Goal: Task Accomplishment & Management: Complete application form

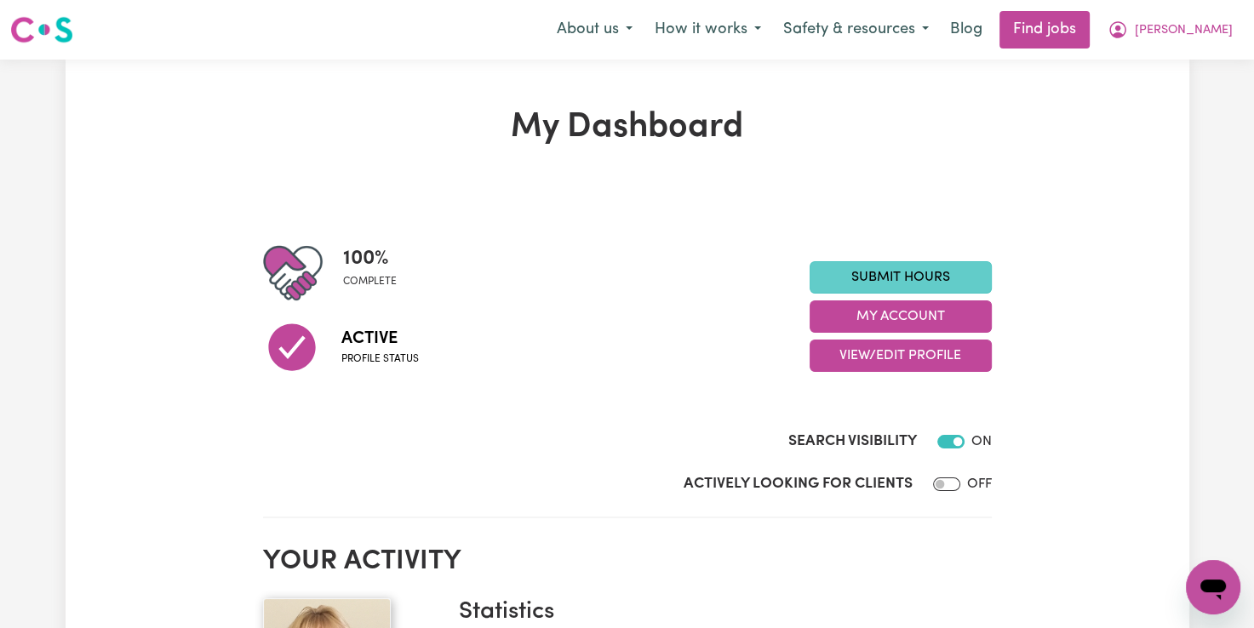
click at [873, 272] on link "Submit Hours" at bounding box center [900, 277] width 182 height 32
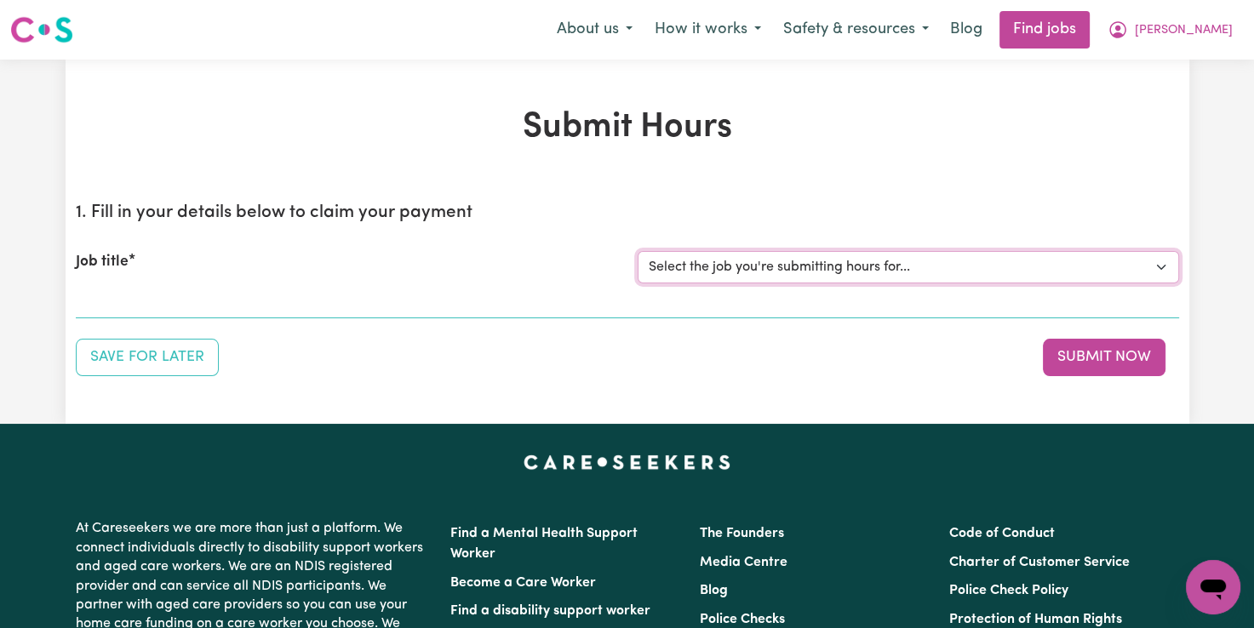
click at [872, 272] on select "Select the job you're submitting hours for... [[PERSON_NAME]] Support Worker Fo…" at bounding box center [907, 267] width 541 height 32
select select "12237"
click at [637, 251] on select "Select the job you're submitting hours for... [[PERSON_NAME]] Support Worker Fo…" at bounding box center [907, 267] width 541 height 32
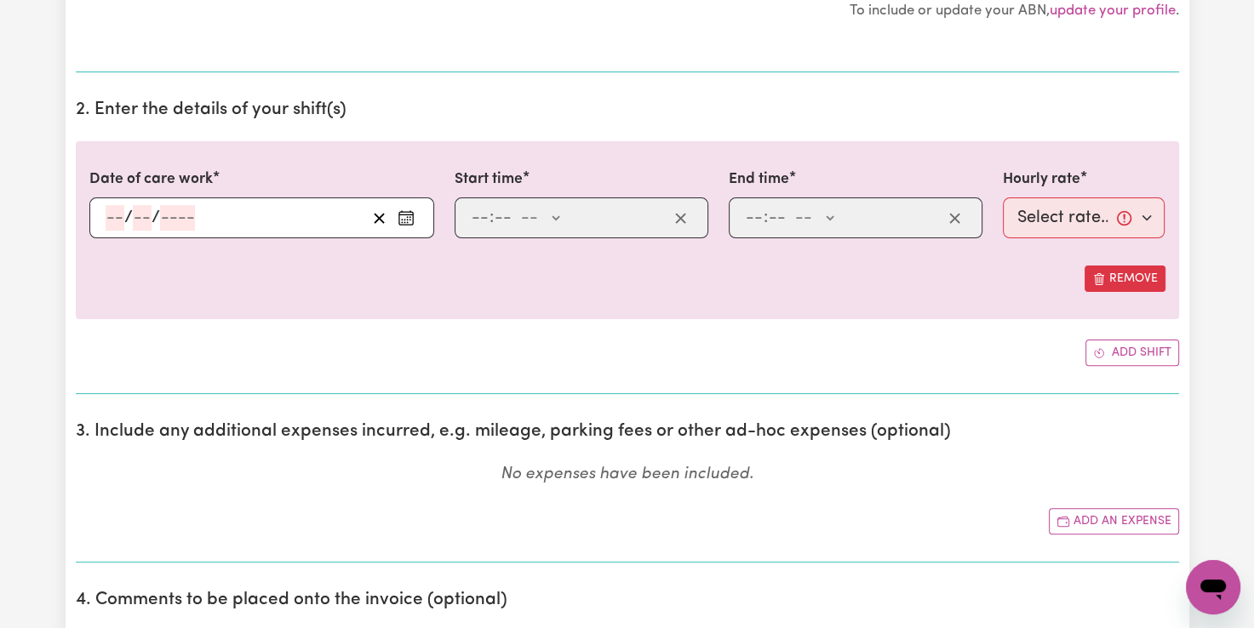
scroll to position [426, 0]
click at [409, 220] on icon "Enter the date of care work" at bounding box center [405, 217] width 17 height 17
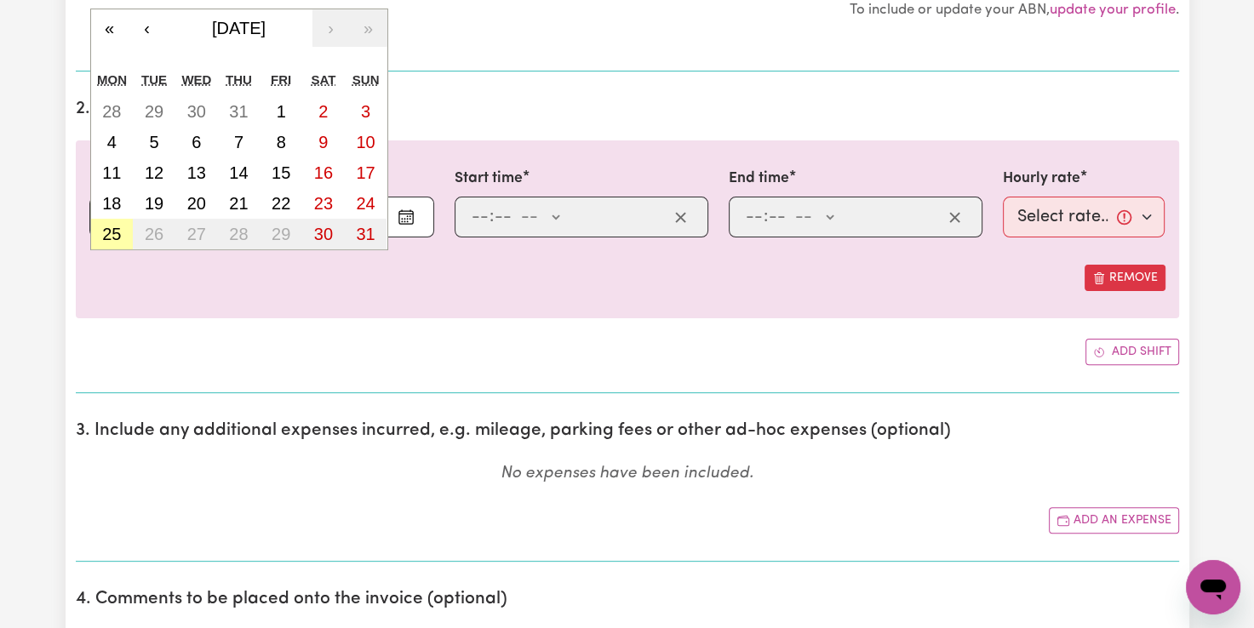
click at [111, 230] on abbr "25" at bounding box center [111, 234] width 19 height 19
type input "[DATE]"
type input "25"
type input "8"
type input "2025"
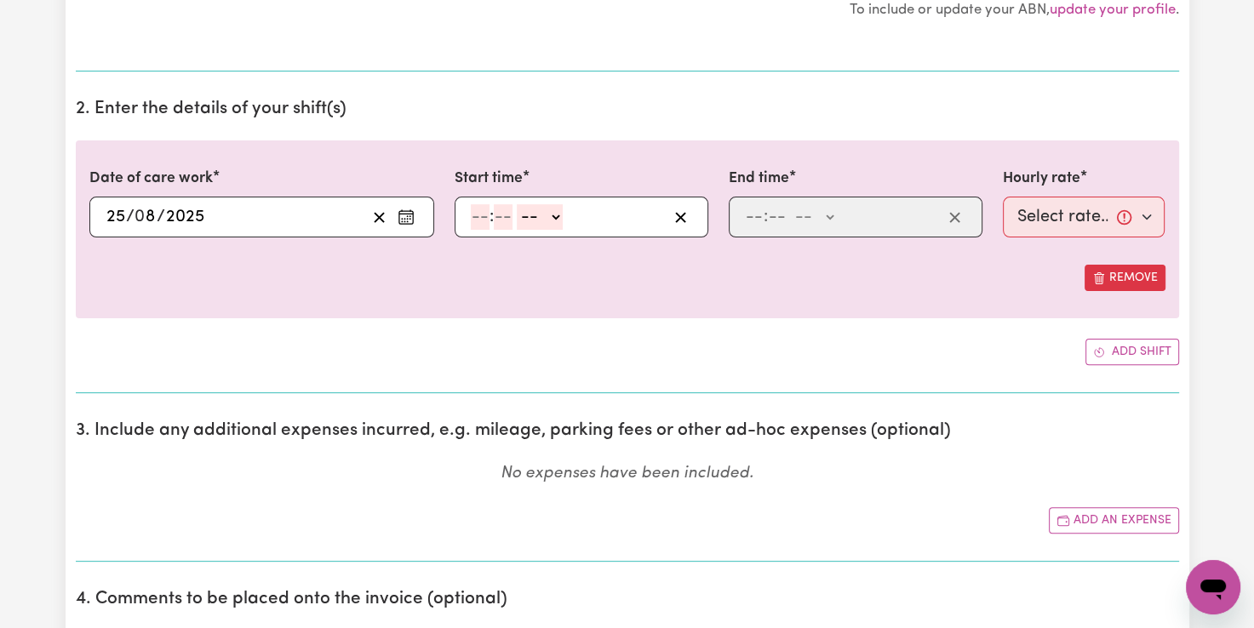
click at [484, 222] on input "number" at bounding box center [480, 217] width 19 height 26
type input "9"
type input "00"
click at [551, 218] on select "-- AM PM" at bounding box center [537, 217] width 46 height 26
select select "am"
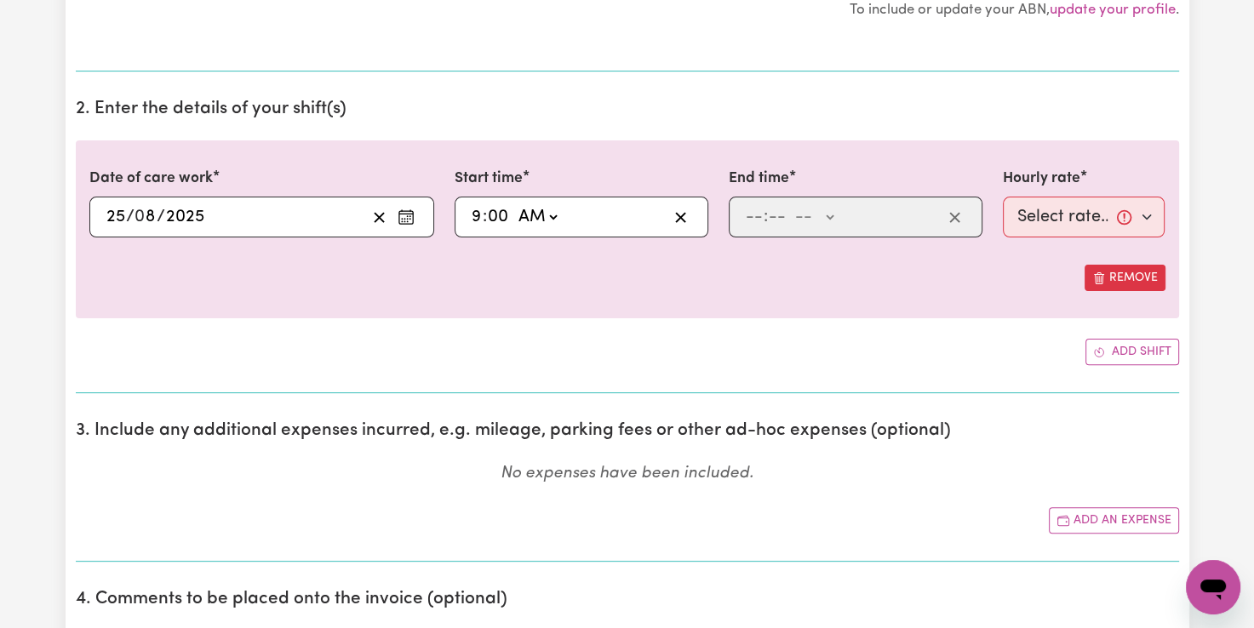
click at [514, 204] on select "-- AM PM" at bounding box center [537, 217] width 46 height 26
type input "09:00"
type input "0"
click at [749, 216] on input "number" at bounding box center [754, 217] width 19 height 26
type input "12"
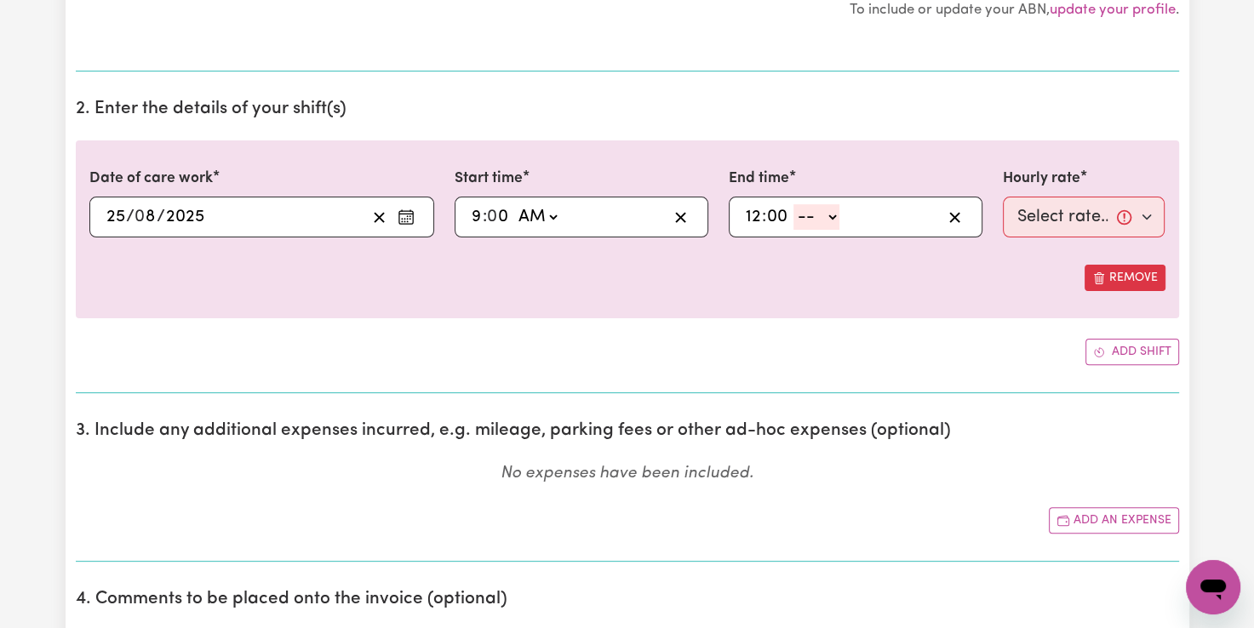
type input "00"
click at [833, 215] on select "-- AM PM" at bounding box center [816, 217] width 46 height 26
select select "pm"
click at [793, 204] on select "-- AM PM" at bounding box center [816, 217] width 46 height 26
type input "12:00"
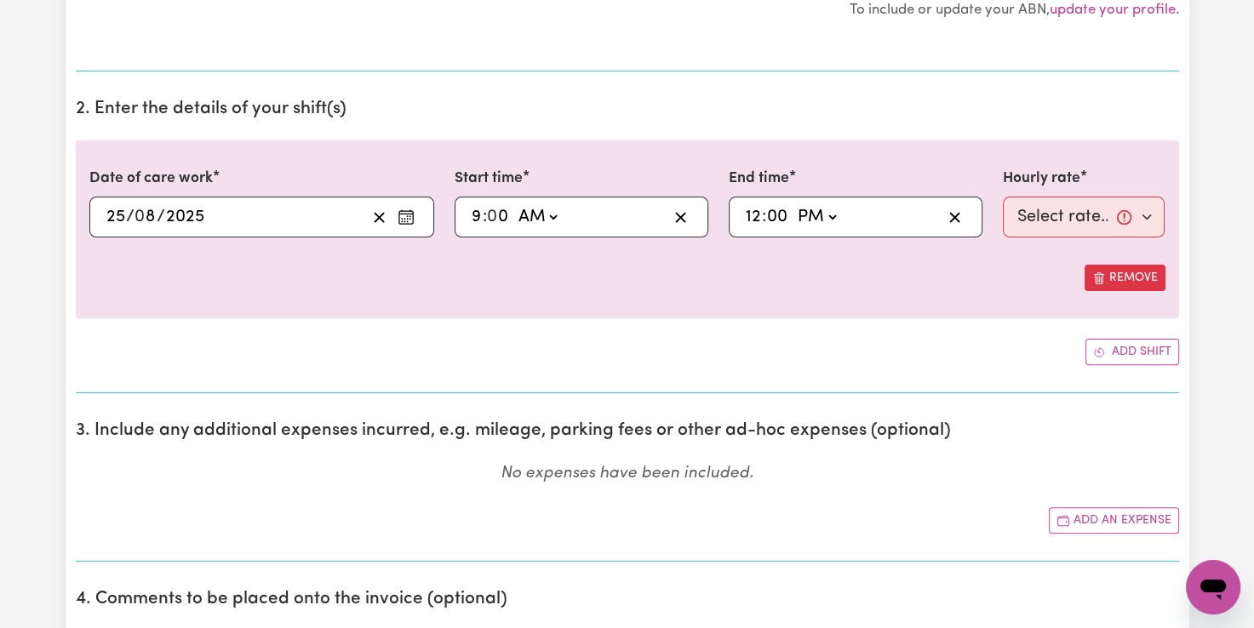
type input "0"
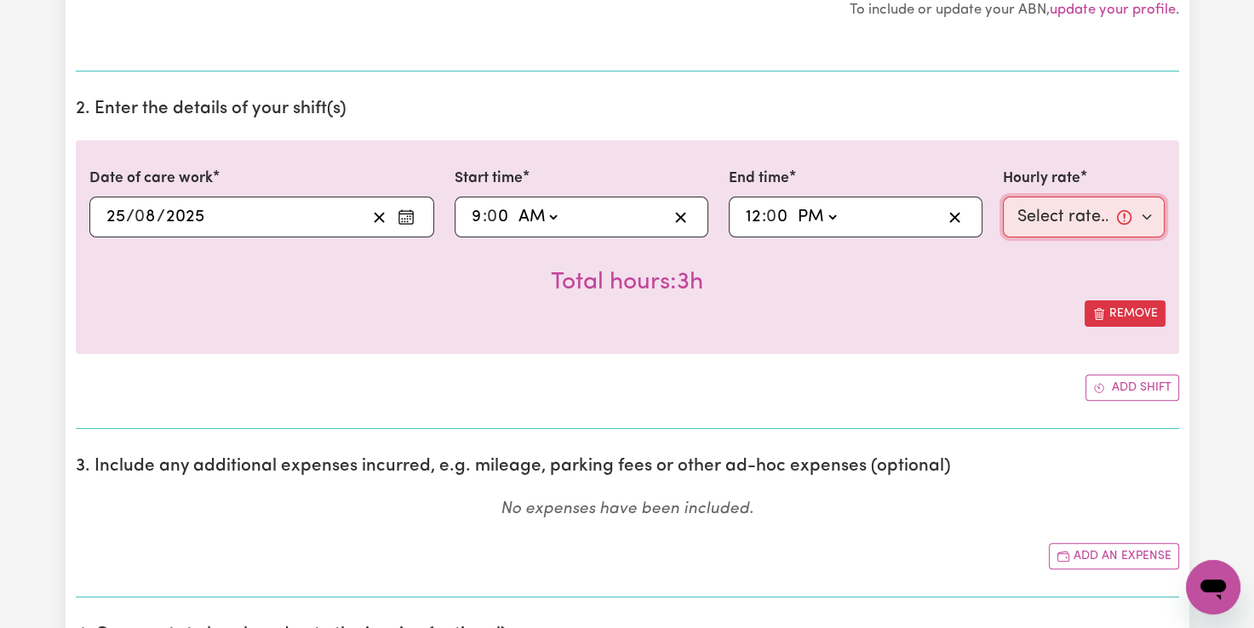
click at [1055, 213] on select "Select rate... $82.49 (Weekday)" at bounding box center [1084, 217] width 163 height 41
select select "82.49-Weekday"
click at [1003, 197] on select "Select rate... $82.49 (Weekday)" at bounding box center [1084, 217] width 163 height 41
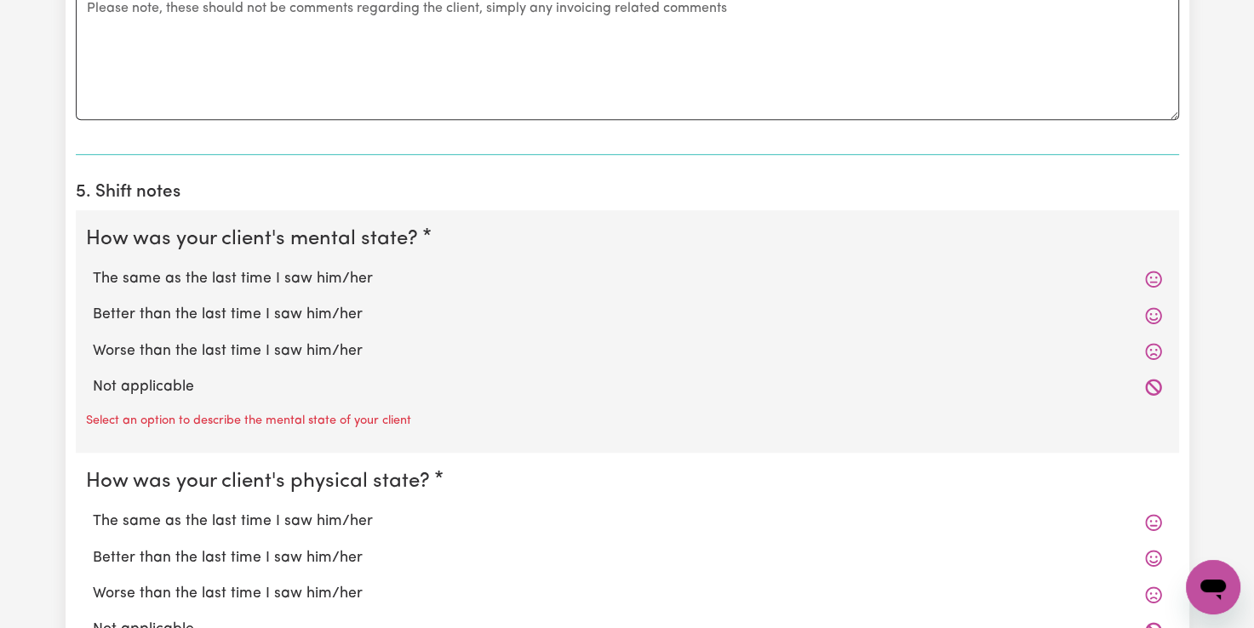
scroll to position [1277, 0]
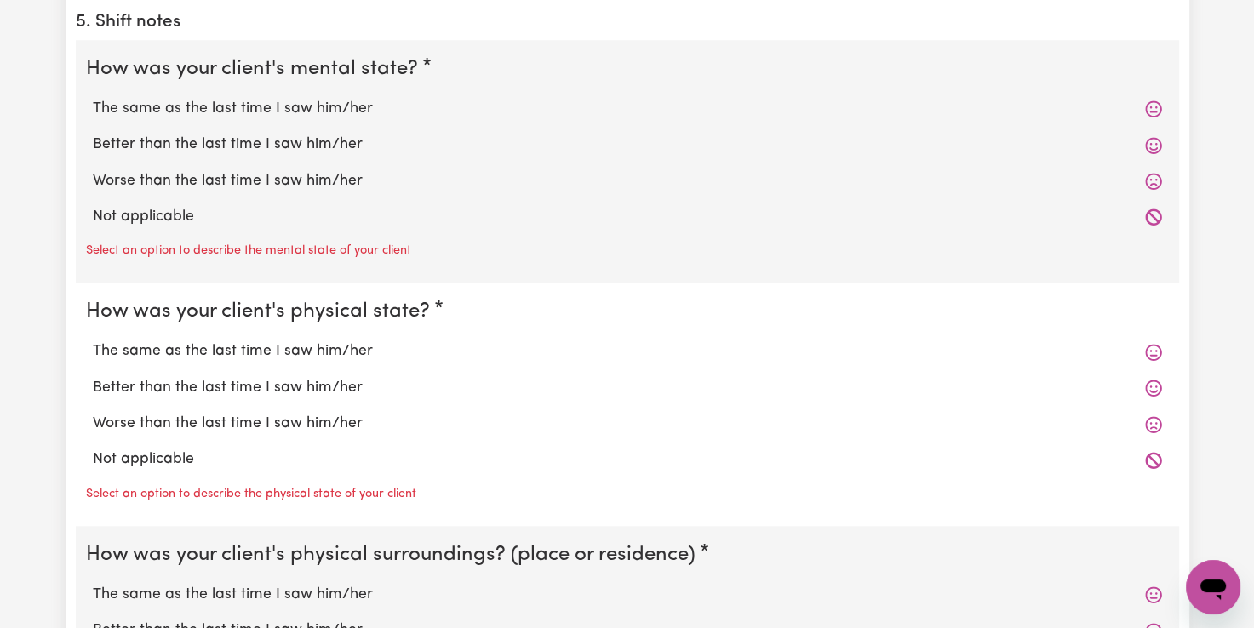
click at [250, 113] on label "The same as the last time I saw him/her" at bounding box center [627, 109] width 1069 height 22
click at [93, 98] on input "The same as the last time I saw him/her" at bounding box center [92, 97] width 1 height 1
radio input "true"
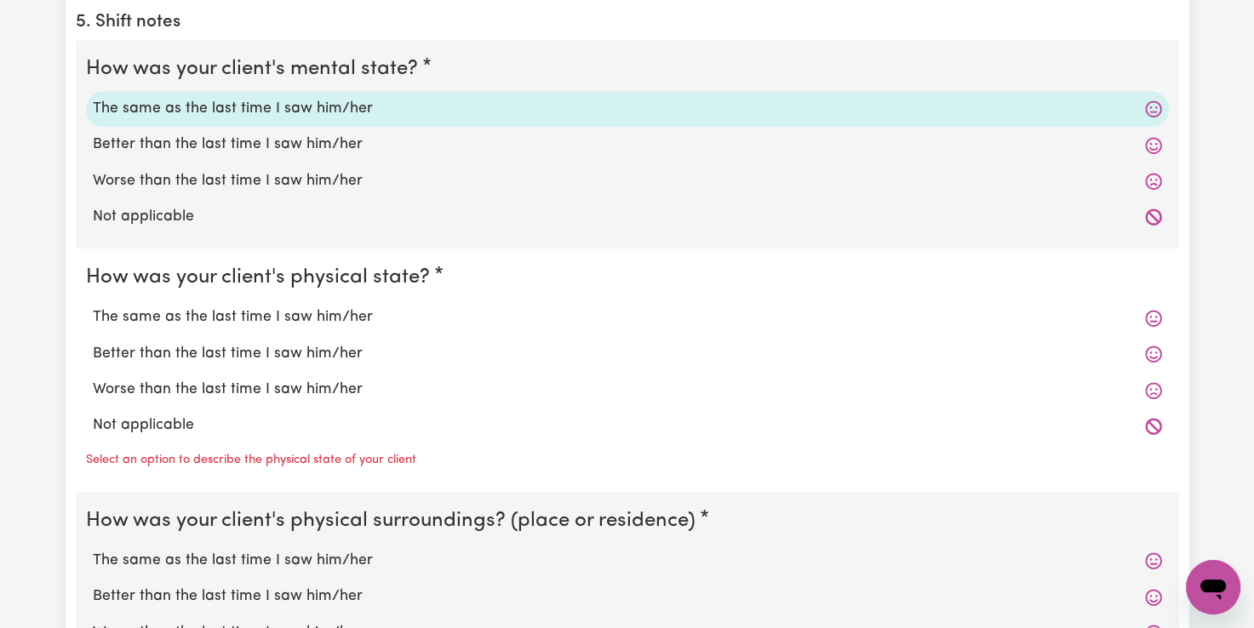
click at [238, 319] on label "The same as the last time I saw him/her" at bounding box center [627, 317] width 1069 height 22
click at [93, 306] on input "The same as the last time I saw him/her" at bounding box center [92, 306] width 1 height 1
radio input "true"
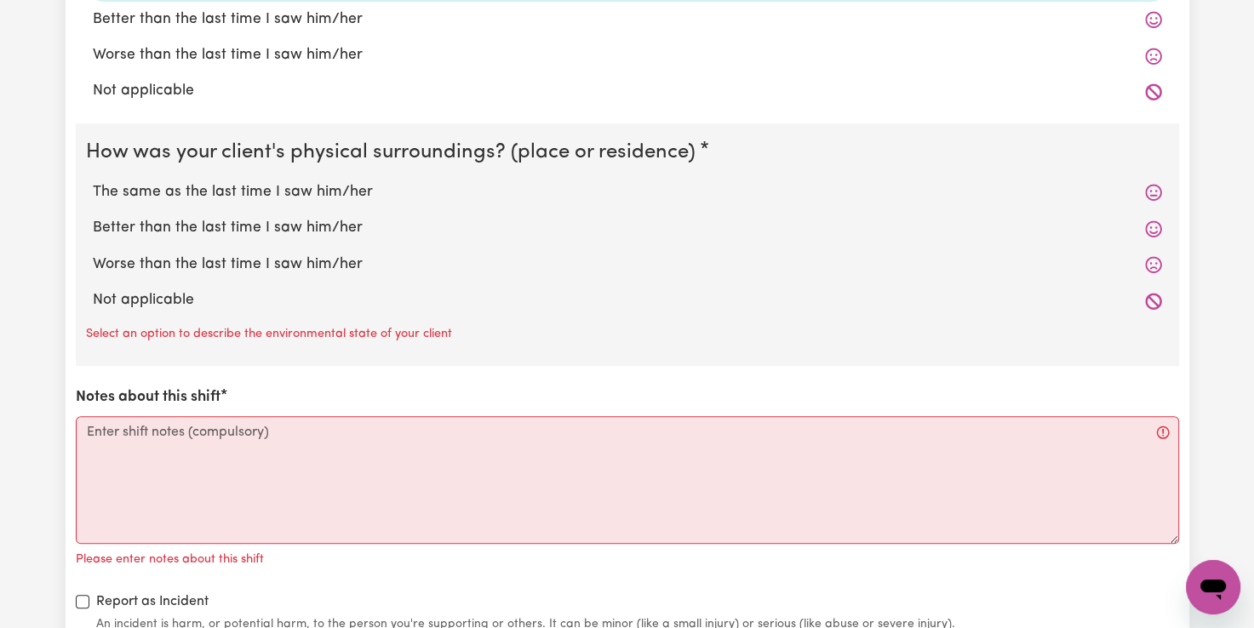
scroll to position [1617, 0]
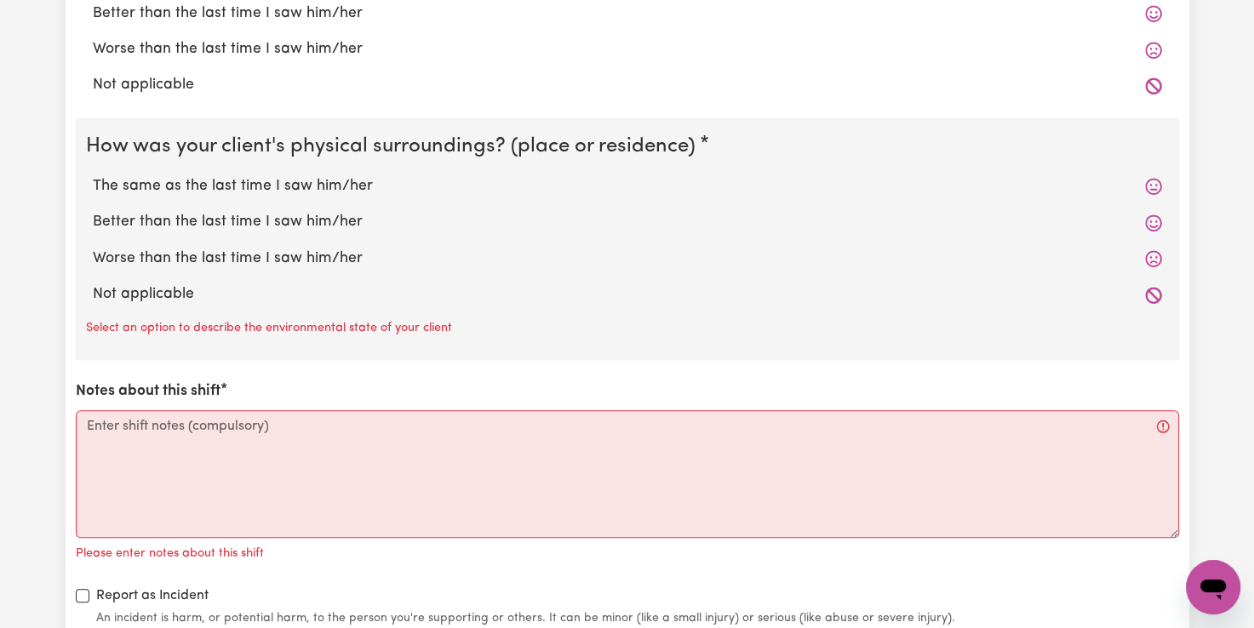
click at [235, 189] on label "The same as the last time I saw him/her" at bounding box center [627, 186] width 1069 height 22
click at [93, 175] on input "The same as the last time I saw him/her" at bounding box center [92, 174] width 1 height 1
radio input "true"
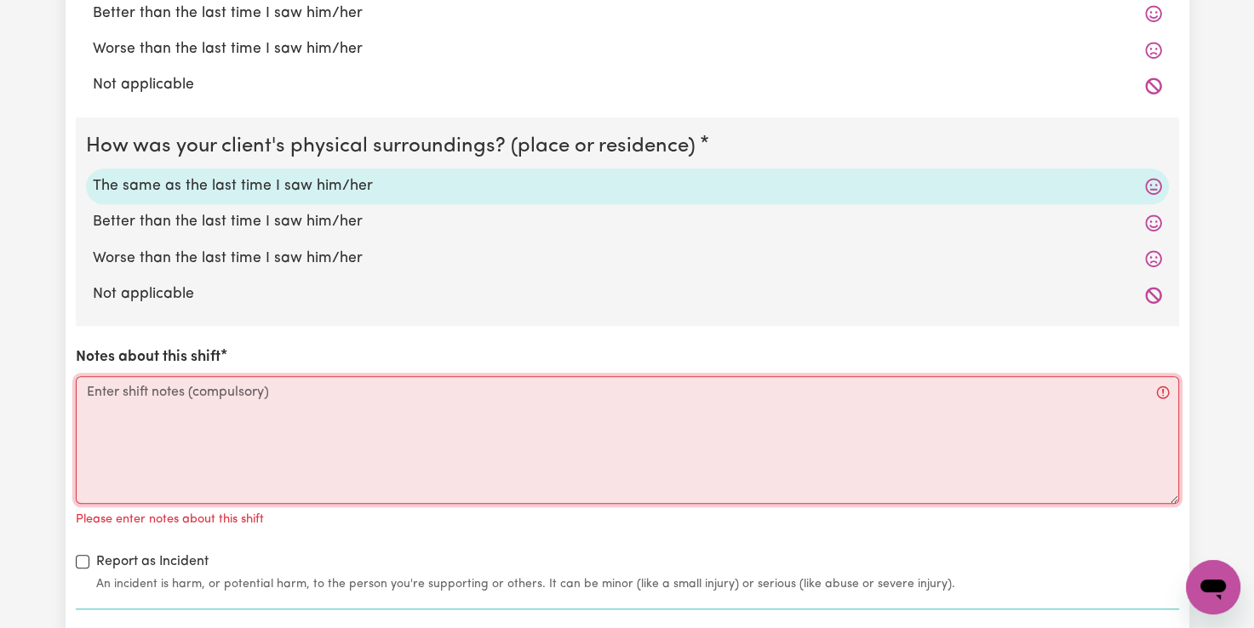
drag, startPoint x: 96, startPoint y: 388, endPoint x: 116, endPoint y: 386, distance: 19.7
click at [99, 388] on textarea "Notes about this shift" at bounding box center [627, 440] width 1103 height 128
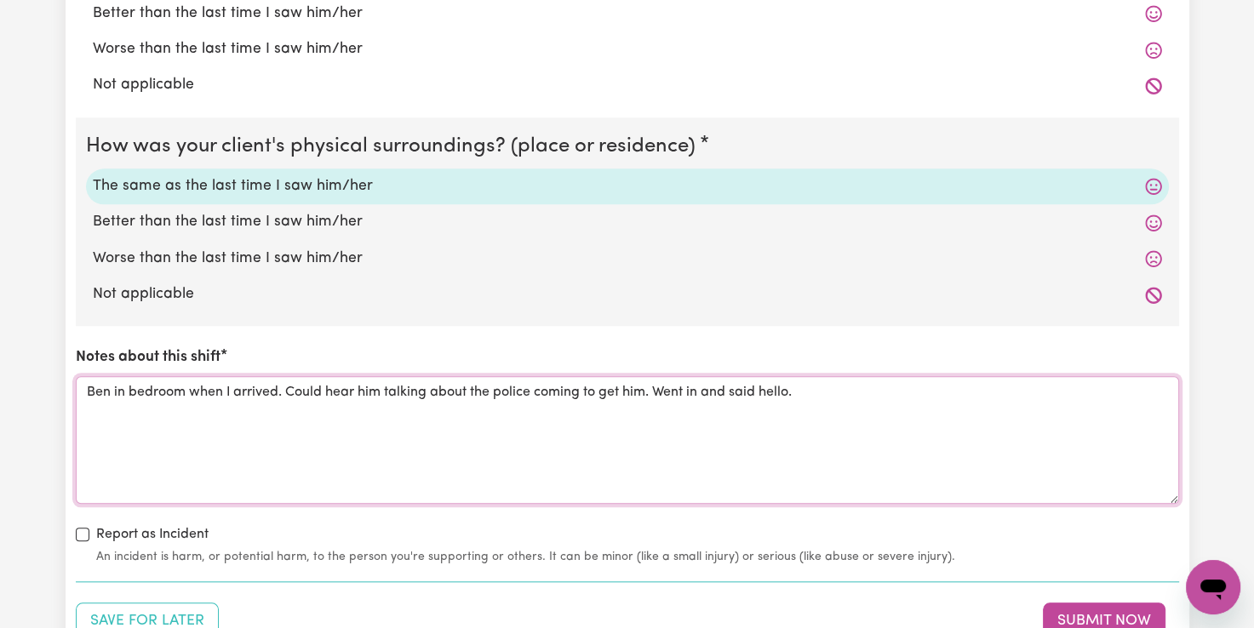
click at [655, 391] on textarea "Ben in bedroom when I arrived. Could hear him talking about the police coming t…" at bounding box center [627, 440] width 1103 height 128
click at [1094, 385] on textarea "Ben in bedroom when I arrived. Could hear him talking about the police coming t…" at bounding box center [627, 440] width 1103 height 128
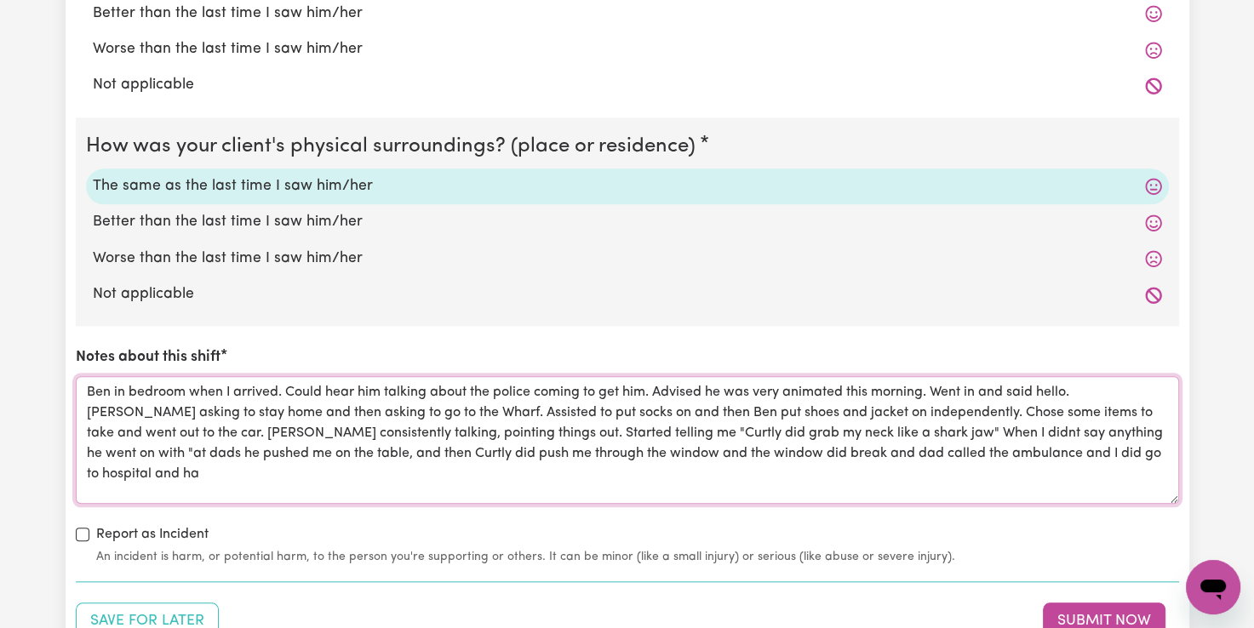
click at [694, 452] on textarea "Ben in bedroom when I arrived. Could hear him talking about the police coming t…" at bounding box center [627, 440] width 1103 height 128
click at [186, 470] on textarea "Ben in bedroom when I arrived. Could hear him talking about the police coming t…" at bounding box center [627, 440] width 1103 height 128
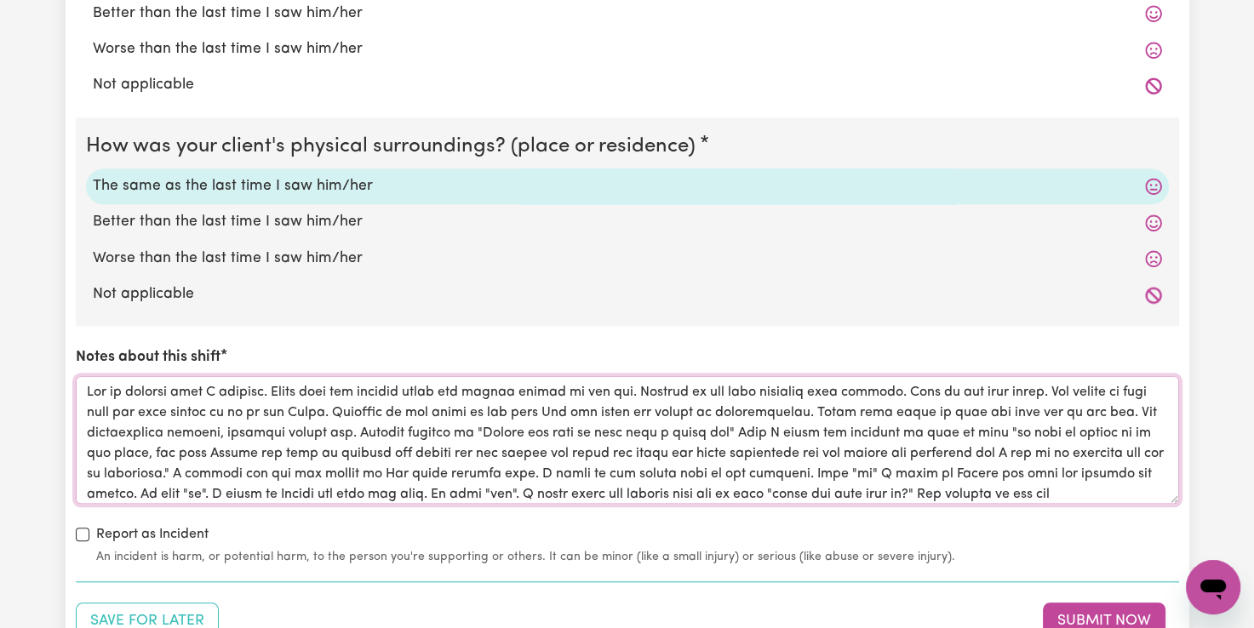
scroll to position [20, 0]
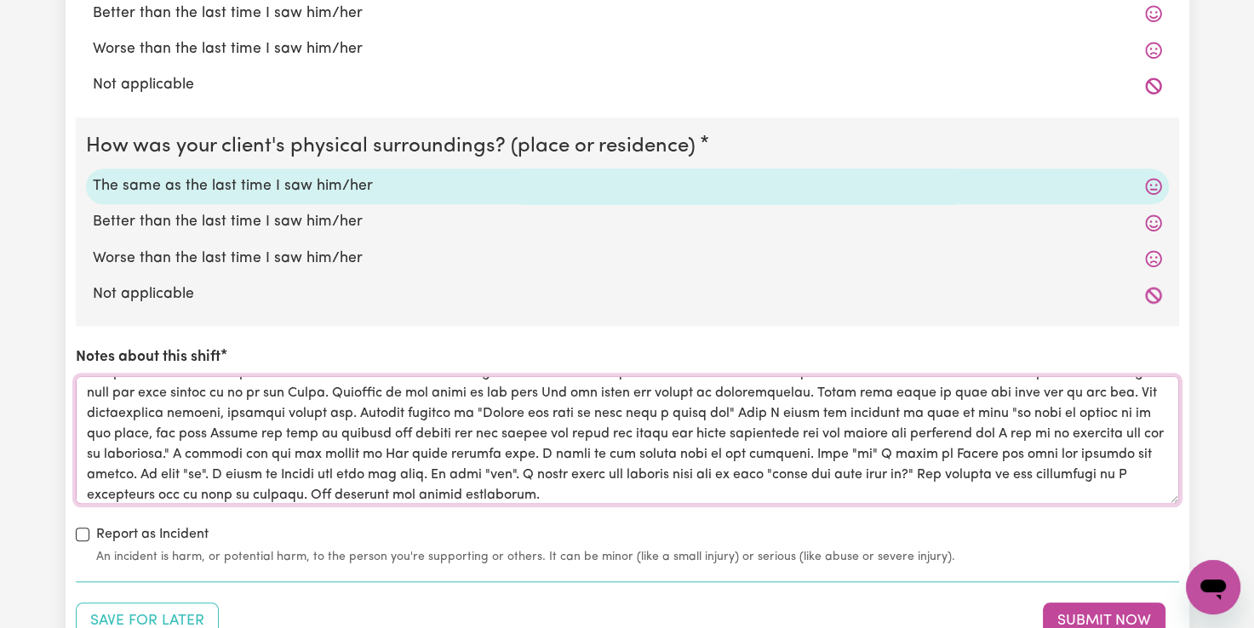
click at [655, 488] on textarea "Notes about this shift" at bounding box center [627, 440] width 1103 height 128
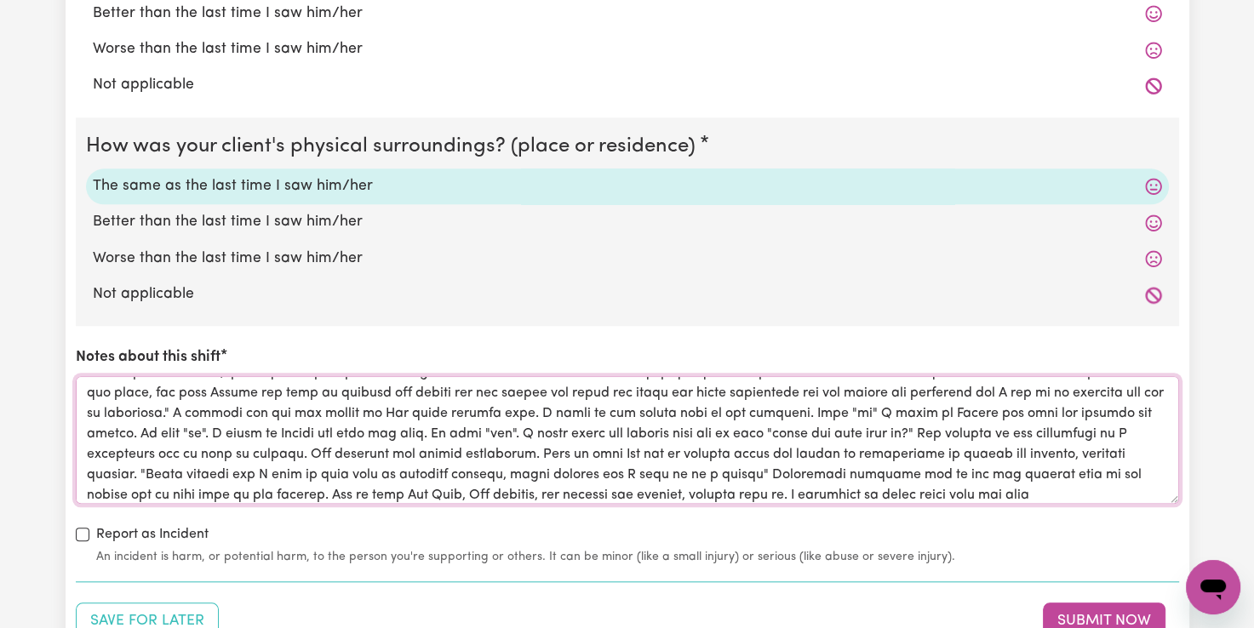
scroll to position [81, 0]
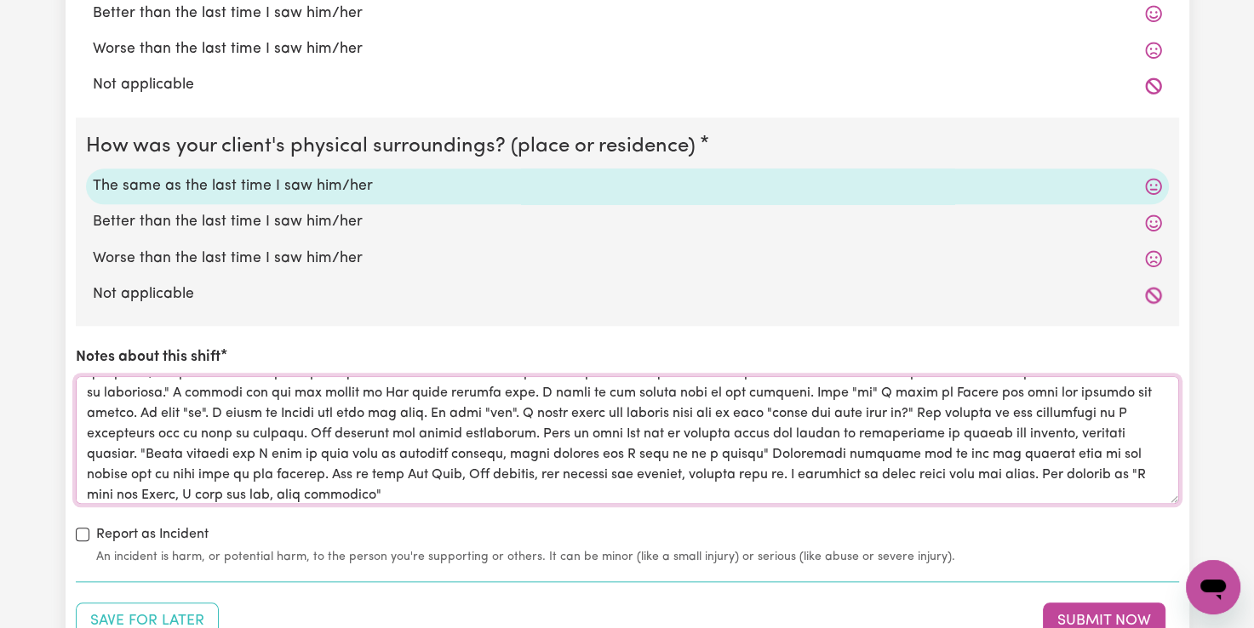
click at [526, 492] on textarea "Notes about this shift" at bounding box center [627, 440] width 1103 height 128
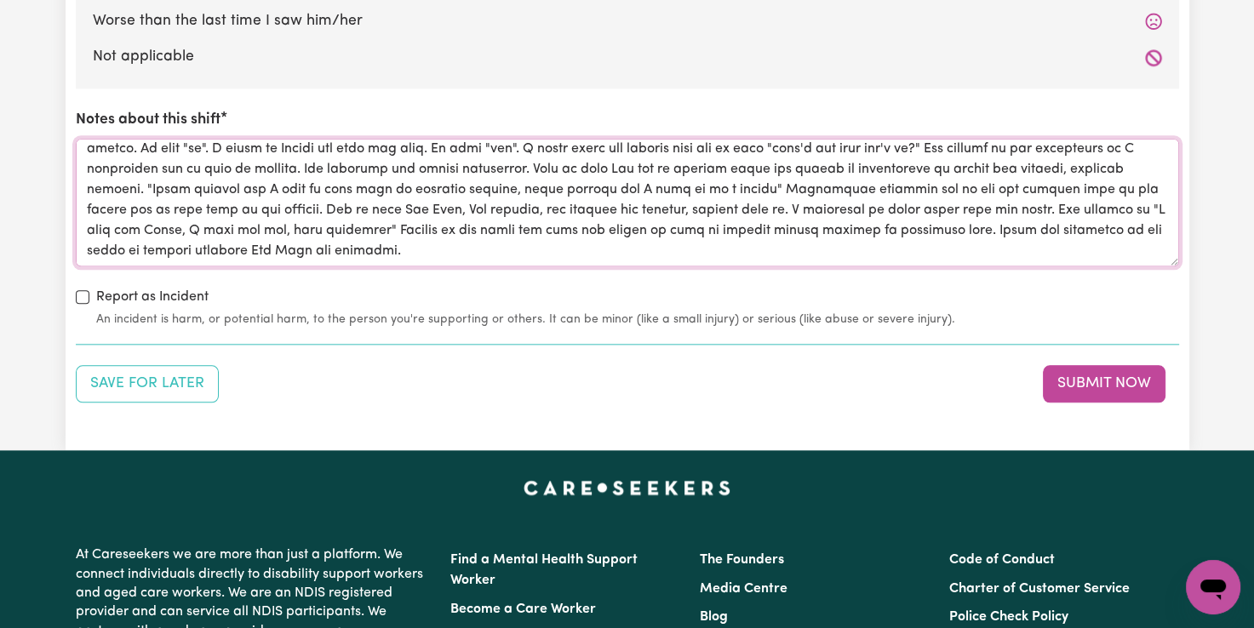
scroll to position [1872, 0]
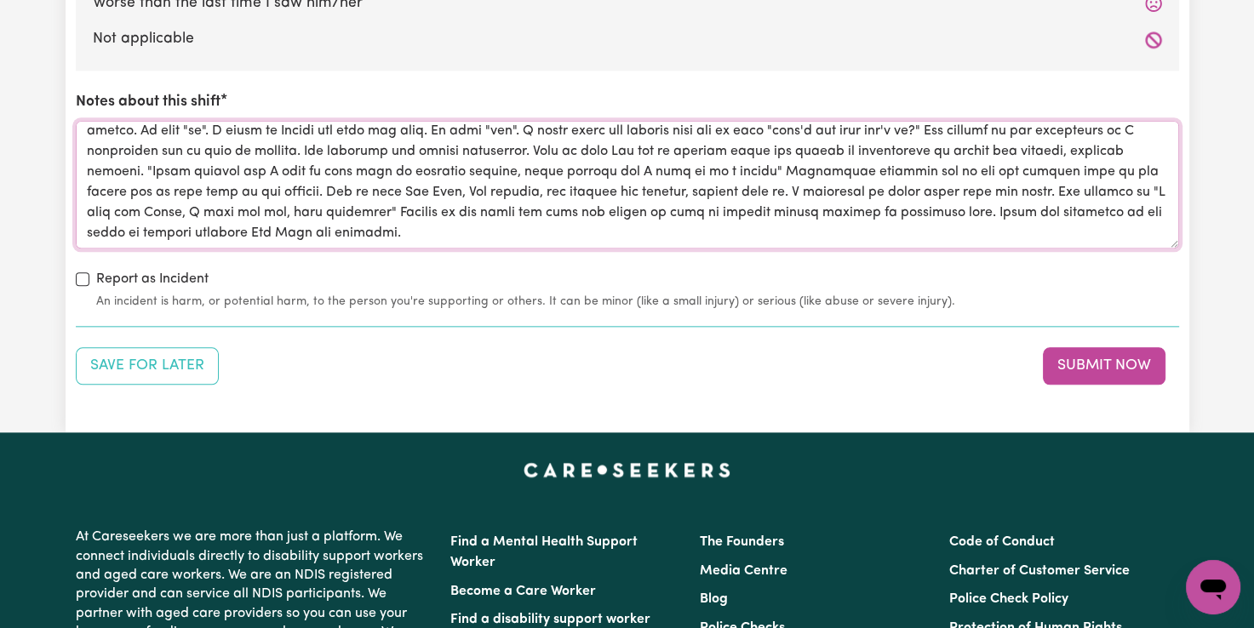
click at [534, 224] on textarea "Notes about this shift" at bounding box center [627, 185] width 1103 height 128
type textarea "Ben in bedroom when I arrived. Could hear him talking about the police coming t…"
click at [1091, 356] on button "Submit Now" at bounding box center [1104, 365] width 123 height 37
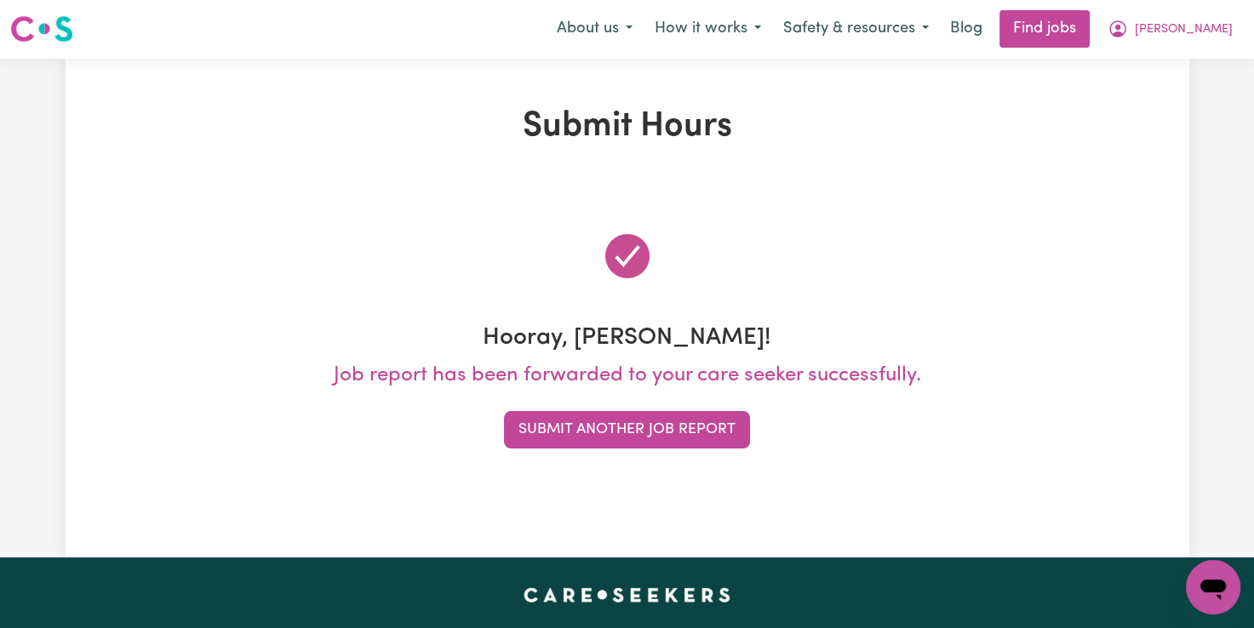
scroll to position [0, 0]
